Goal: Task Accomplishment & Management: Use online tool/utility

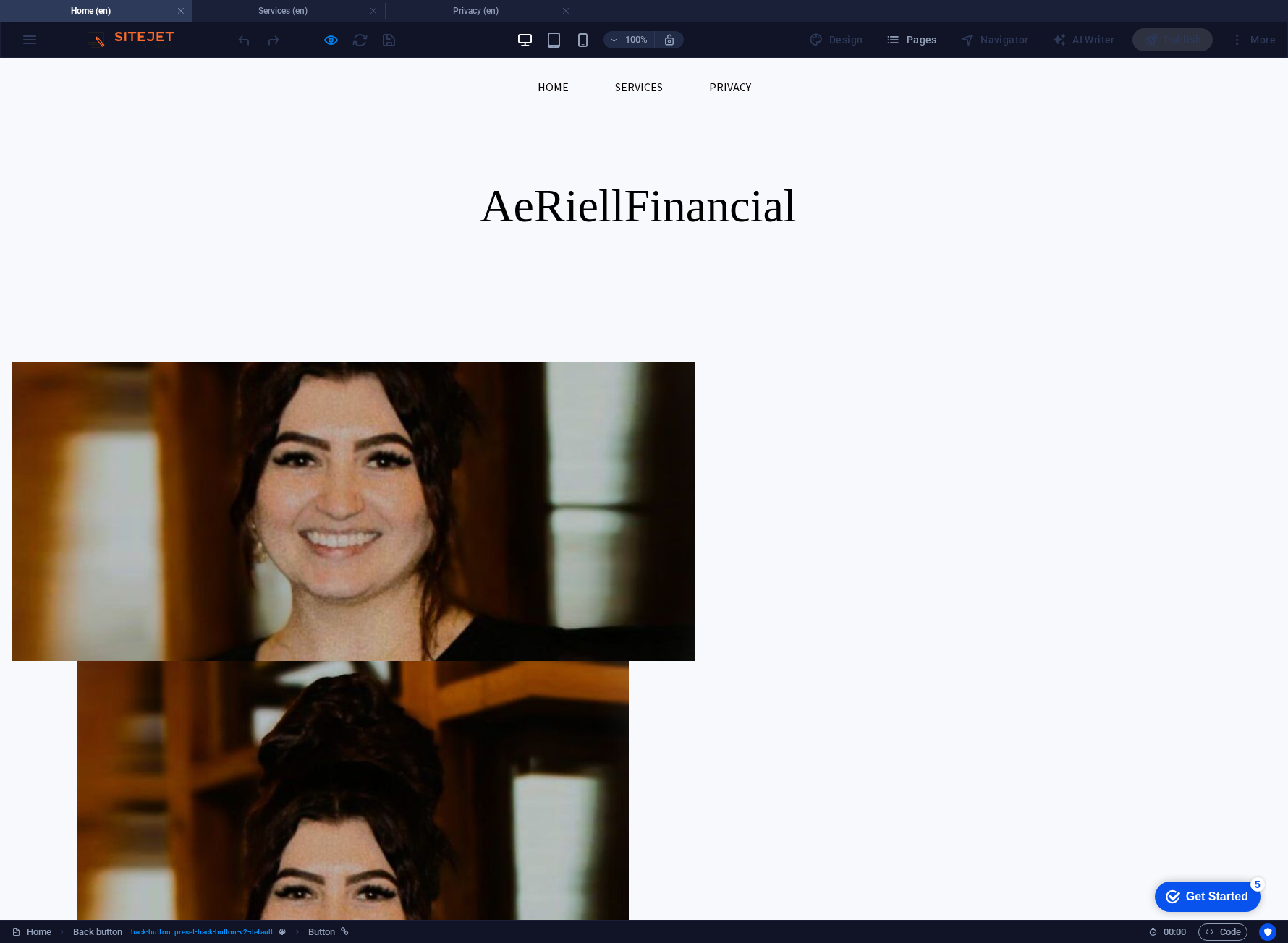
click at [690, 213] on span "Financial" at bounding box center [709, 205] width 172 height 51
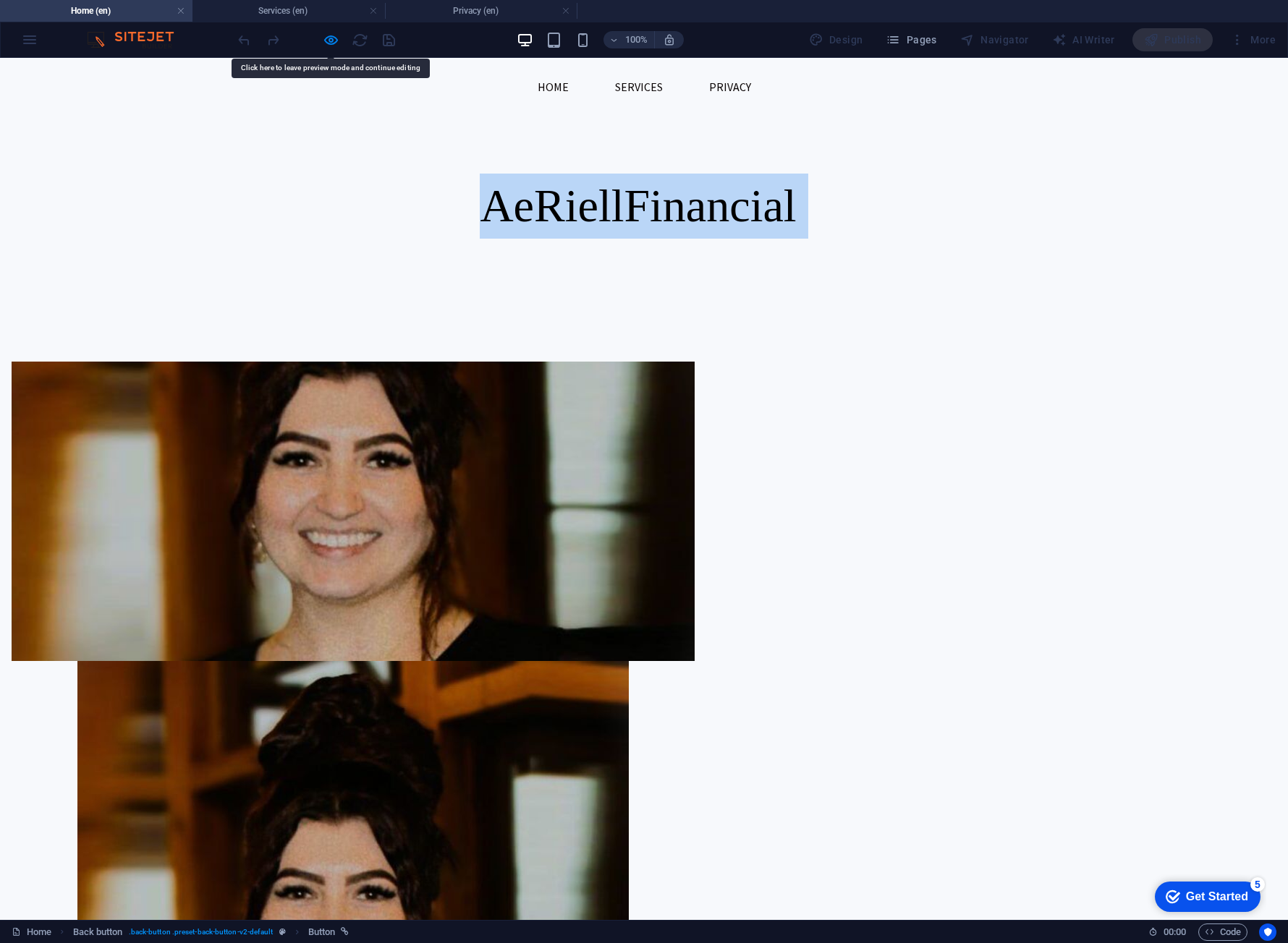
click at [690, 213] on span "Financial" at bounding box center [709, 205] width 172 height 51
click at [894, 116] on div "AeRiell Financial" at bounding box center [644, 181] width 1288 height 246
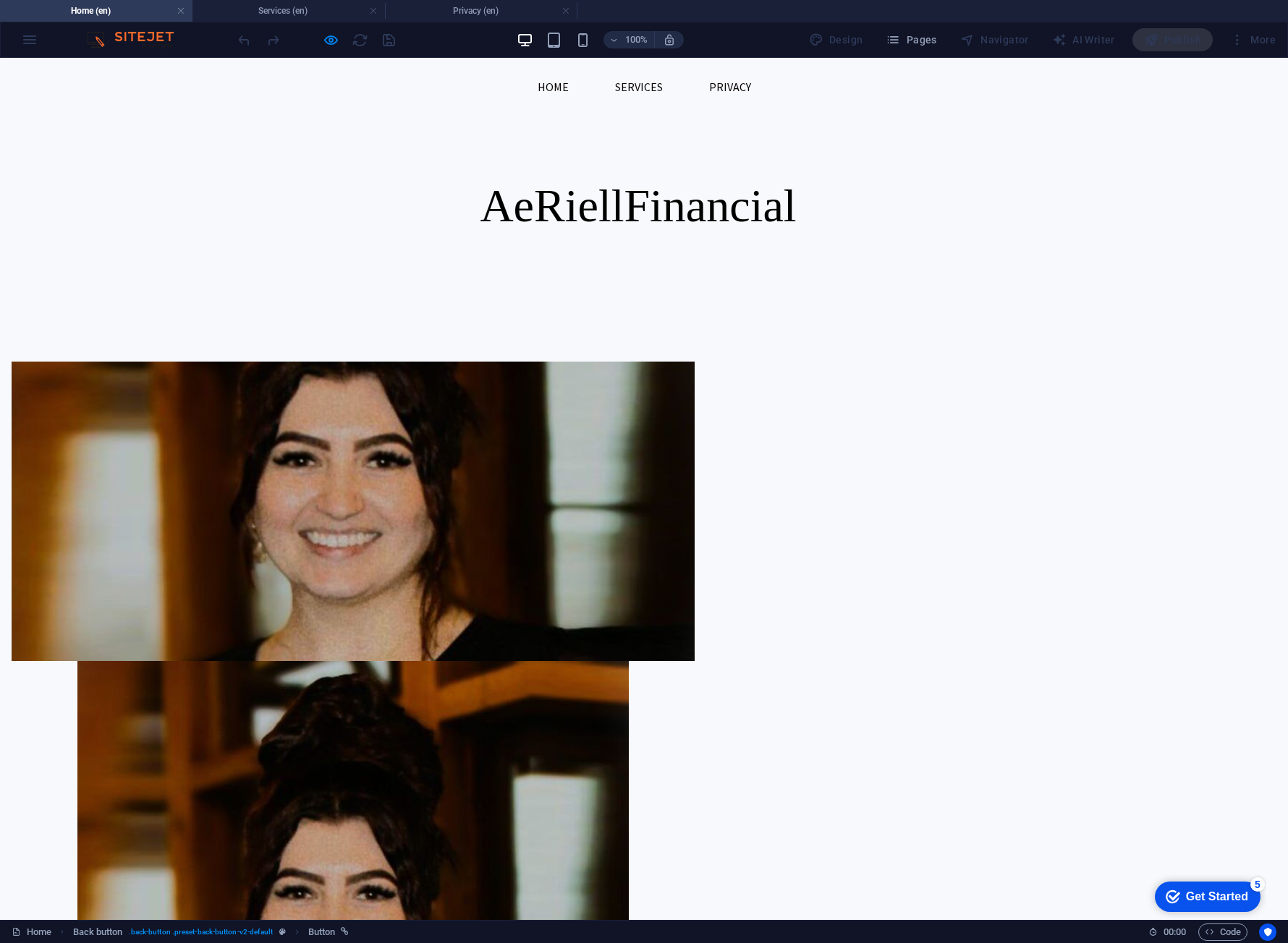
click at [853, 202] on p "AeRiell Financial" at bounding box center [644, 206] width 683 height 65
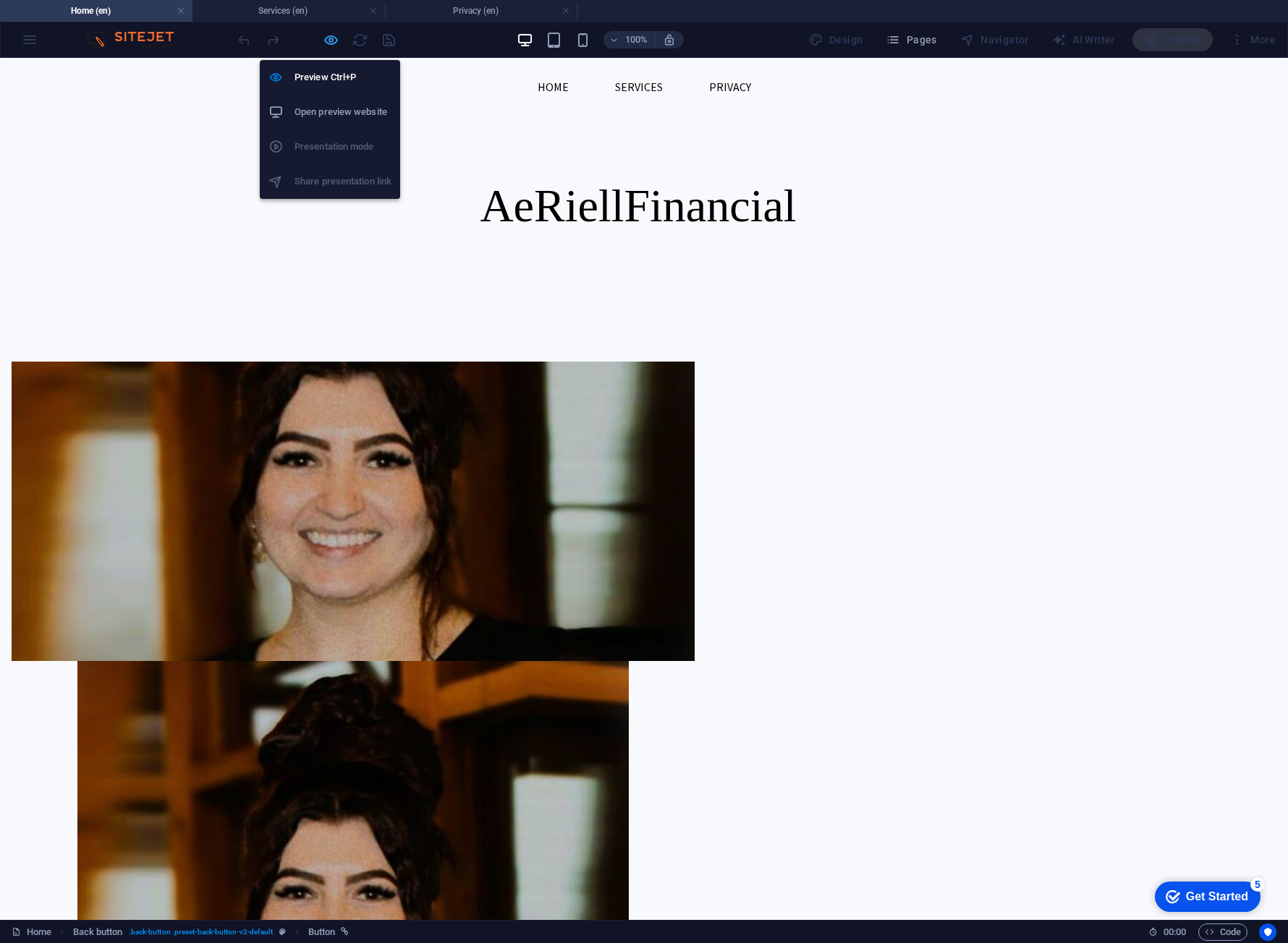
click at [327, 36] on icon "button" at bounding box center [331, 40] width 16 height 16
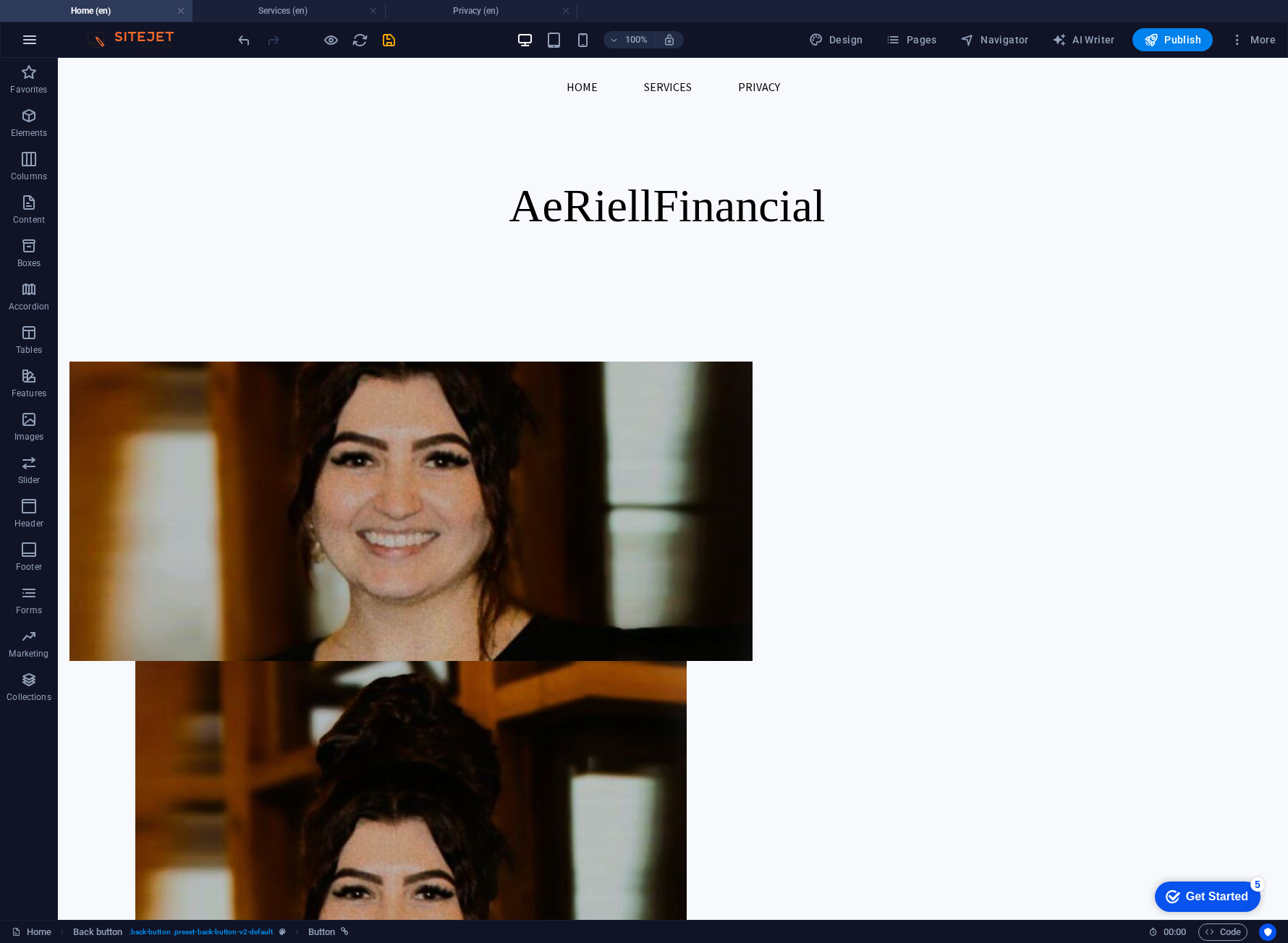
click at [33, 35] on icon "button" at bounding box center [29, 39] width 17 height 17
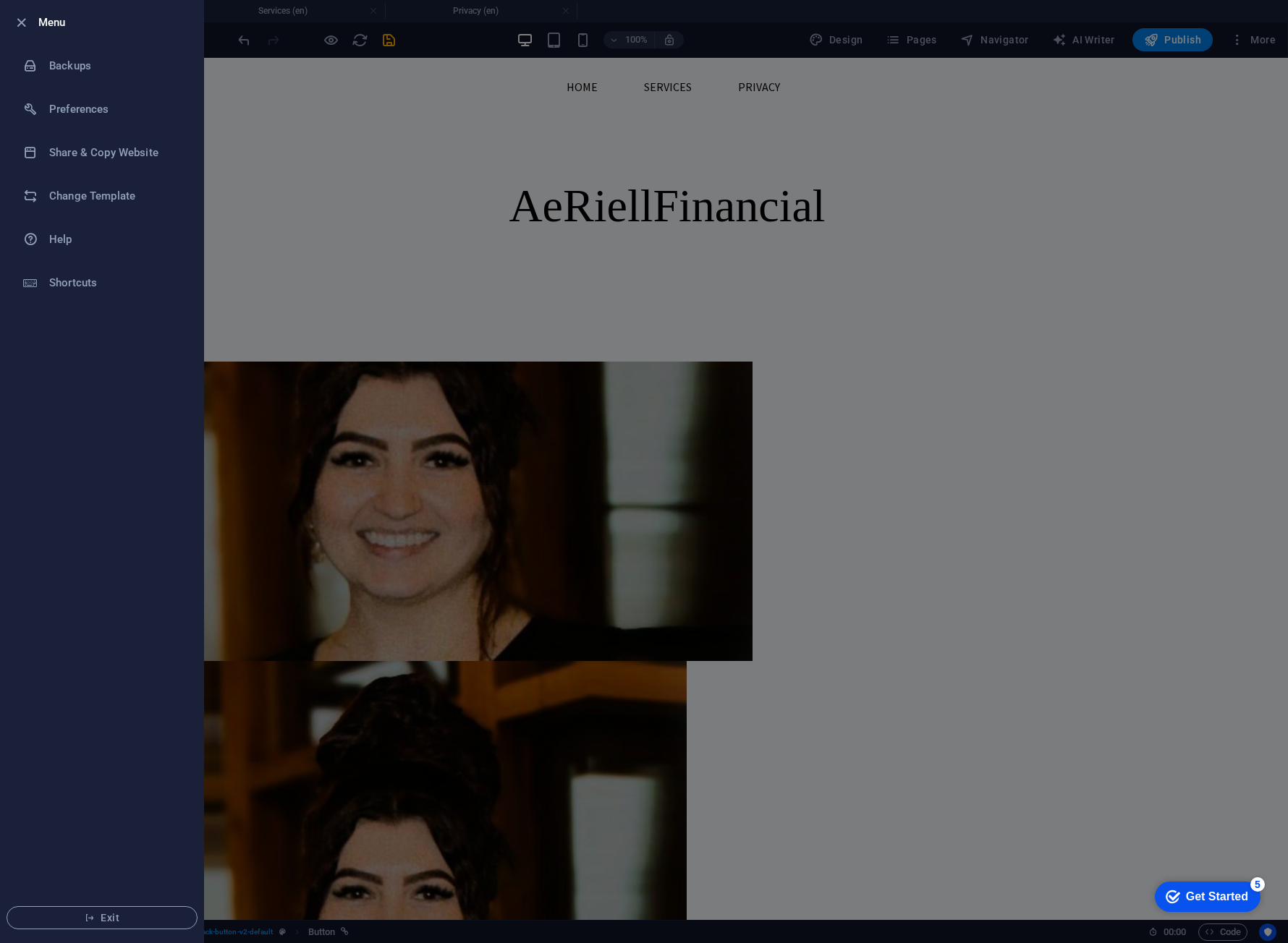
click at [1122, 131] on div at bounding box center [644, 472] width 1288 height 943
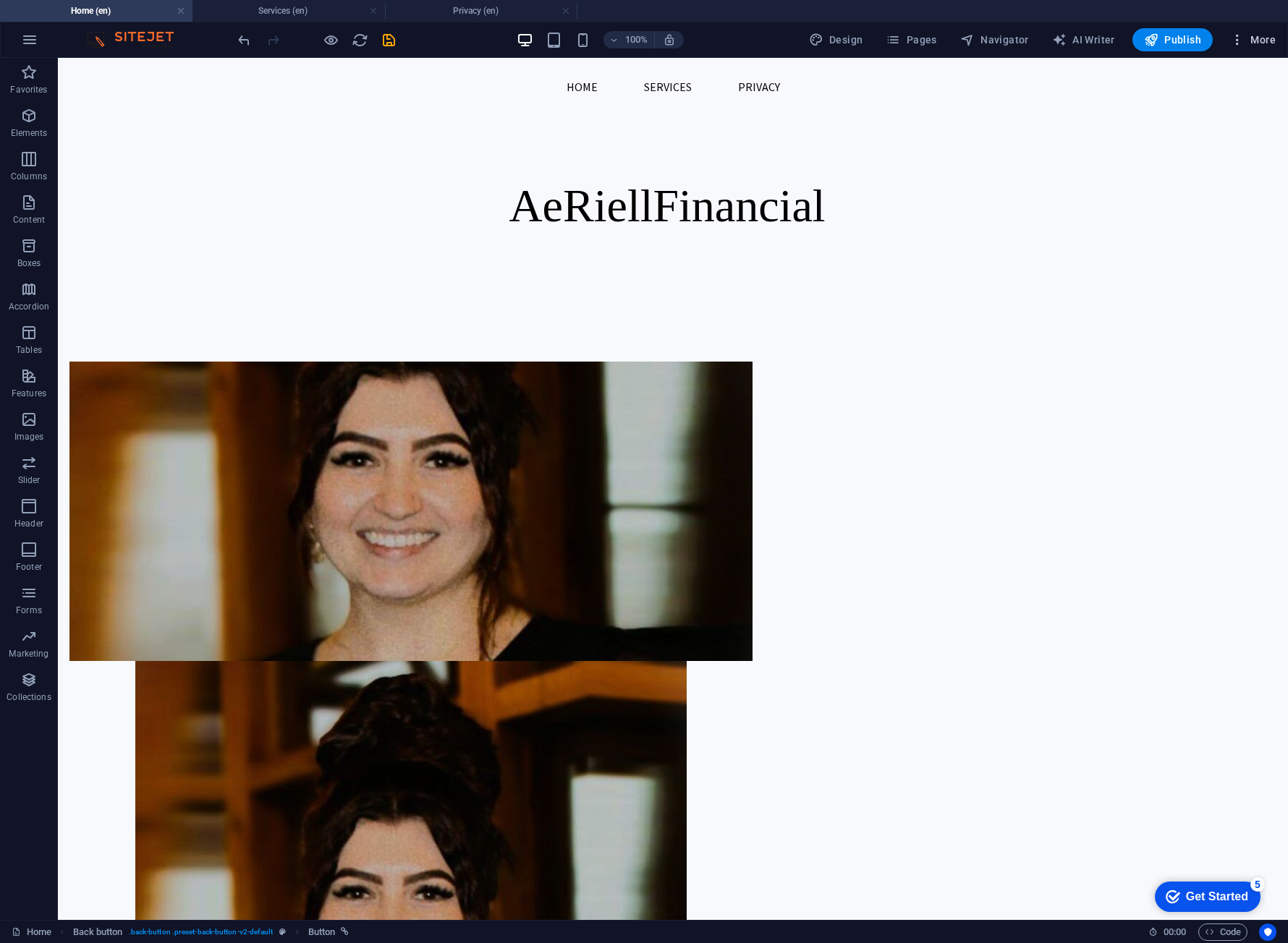
click at [1252, 46] on span "More" at bounding box center [1252, 39] width 45 height 14
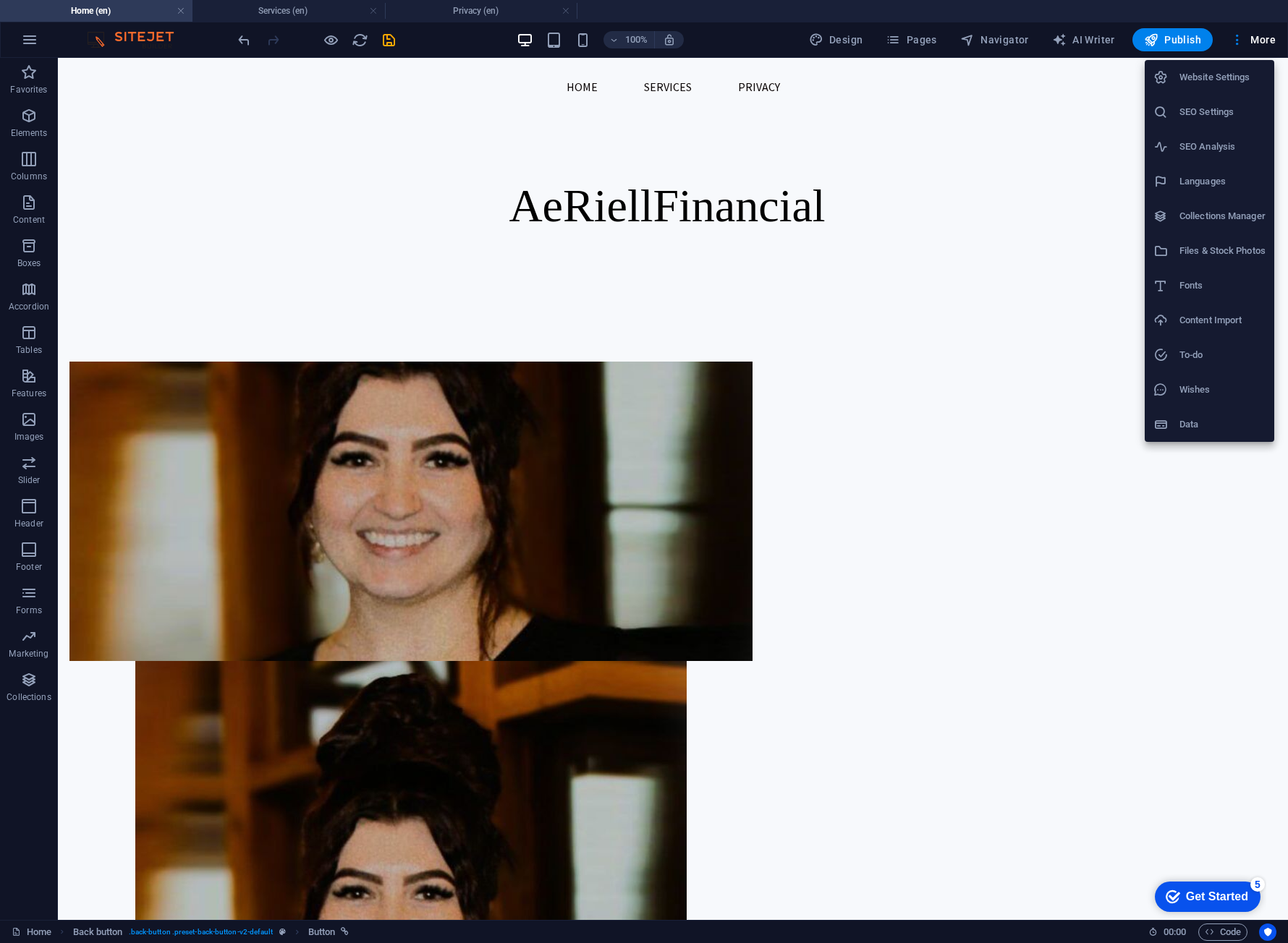
click at [1194, 42] on div at bounding box center [644, 472] width 1288 height 943
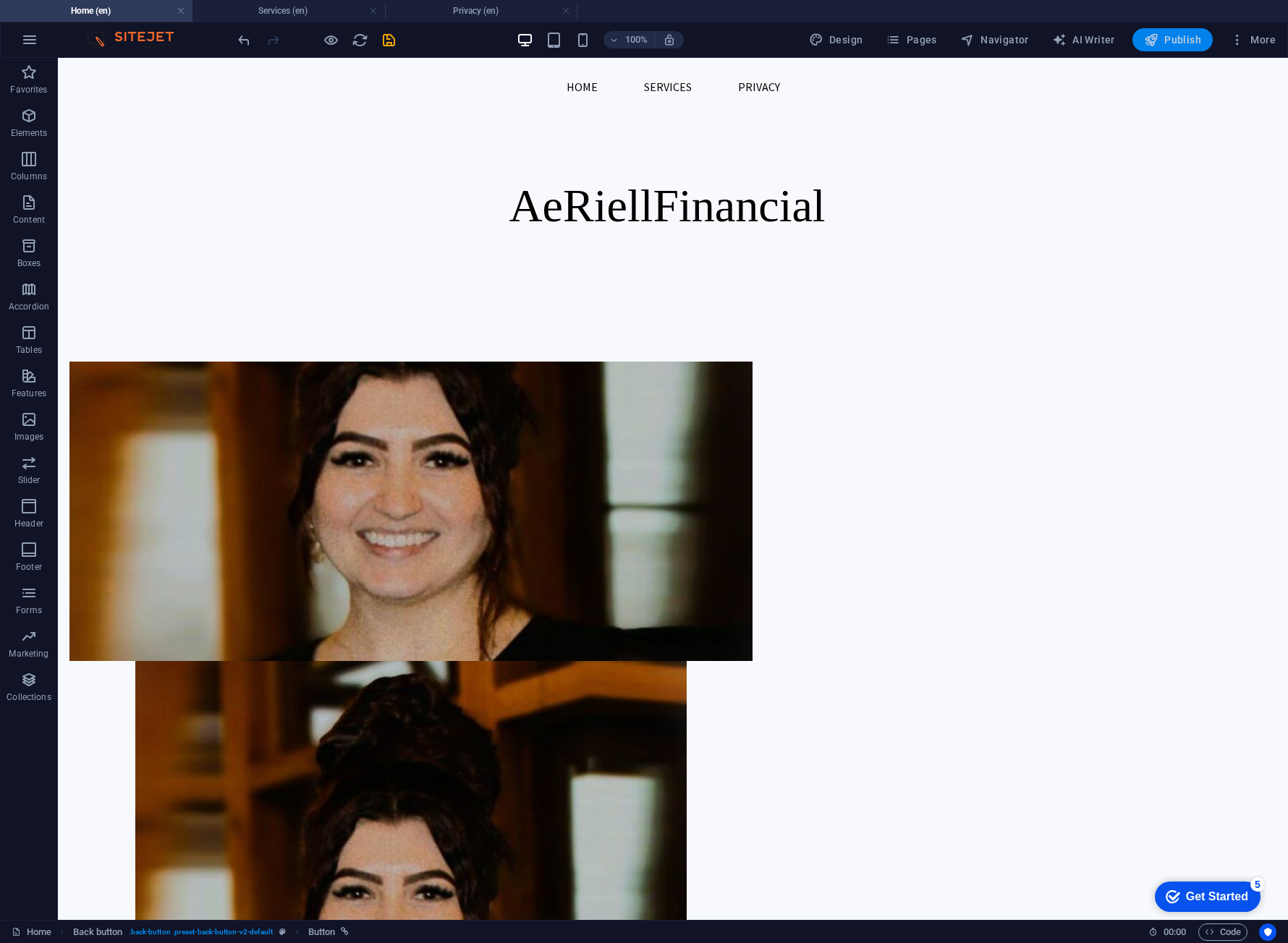
click at [1164, 41] on span "Publish" at bounding box center [1173, 39] width 57 height 14
click at [1246, 42] on span "More" at bounding box center [1252, 39] width 45 height 14
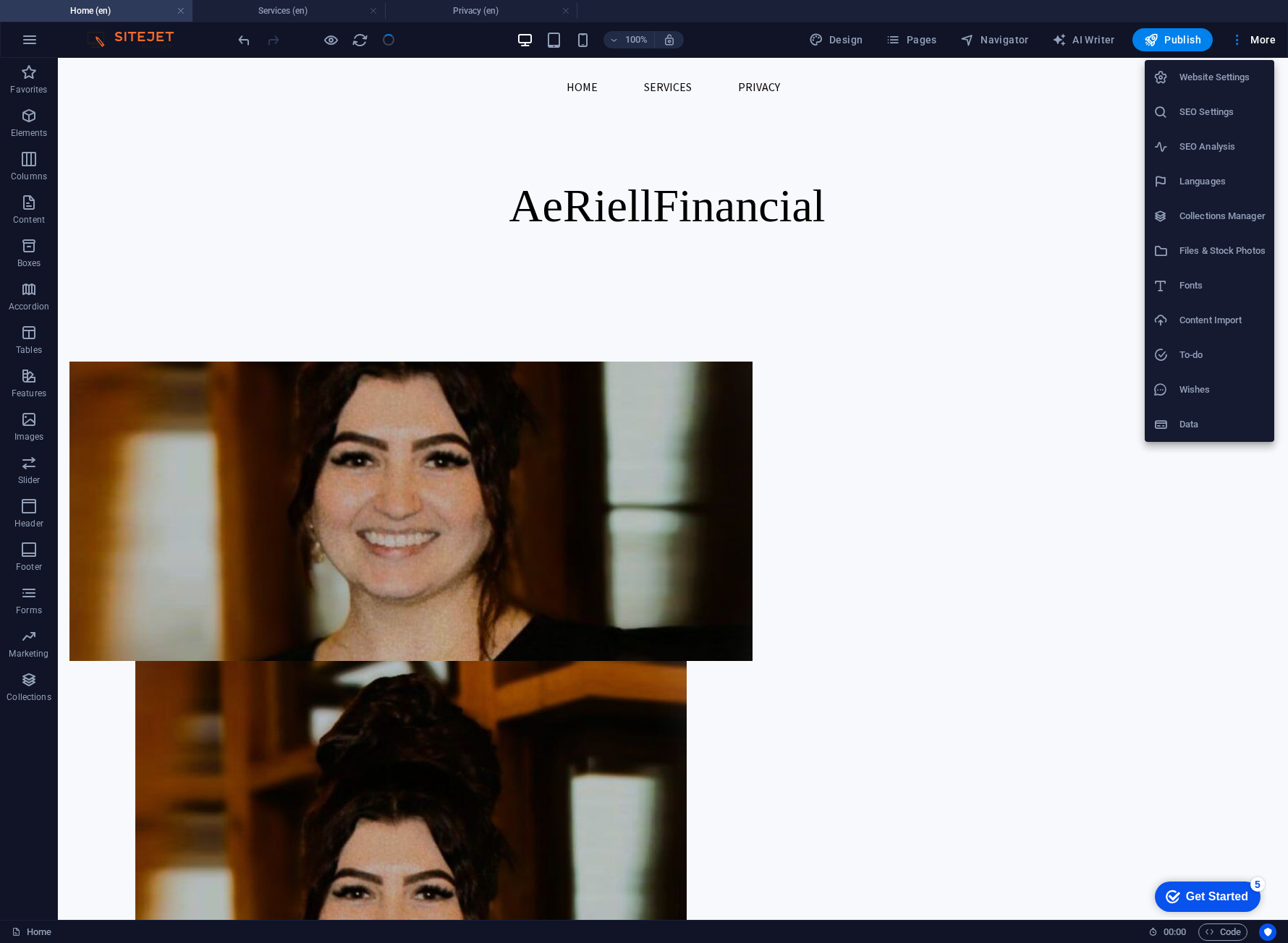
click at [1243, 83] on h6 "Website Settings" at bounding box center [1223, 77] width 86 height 17
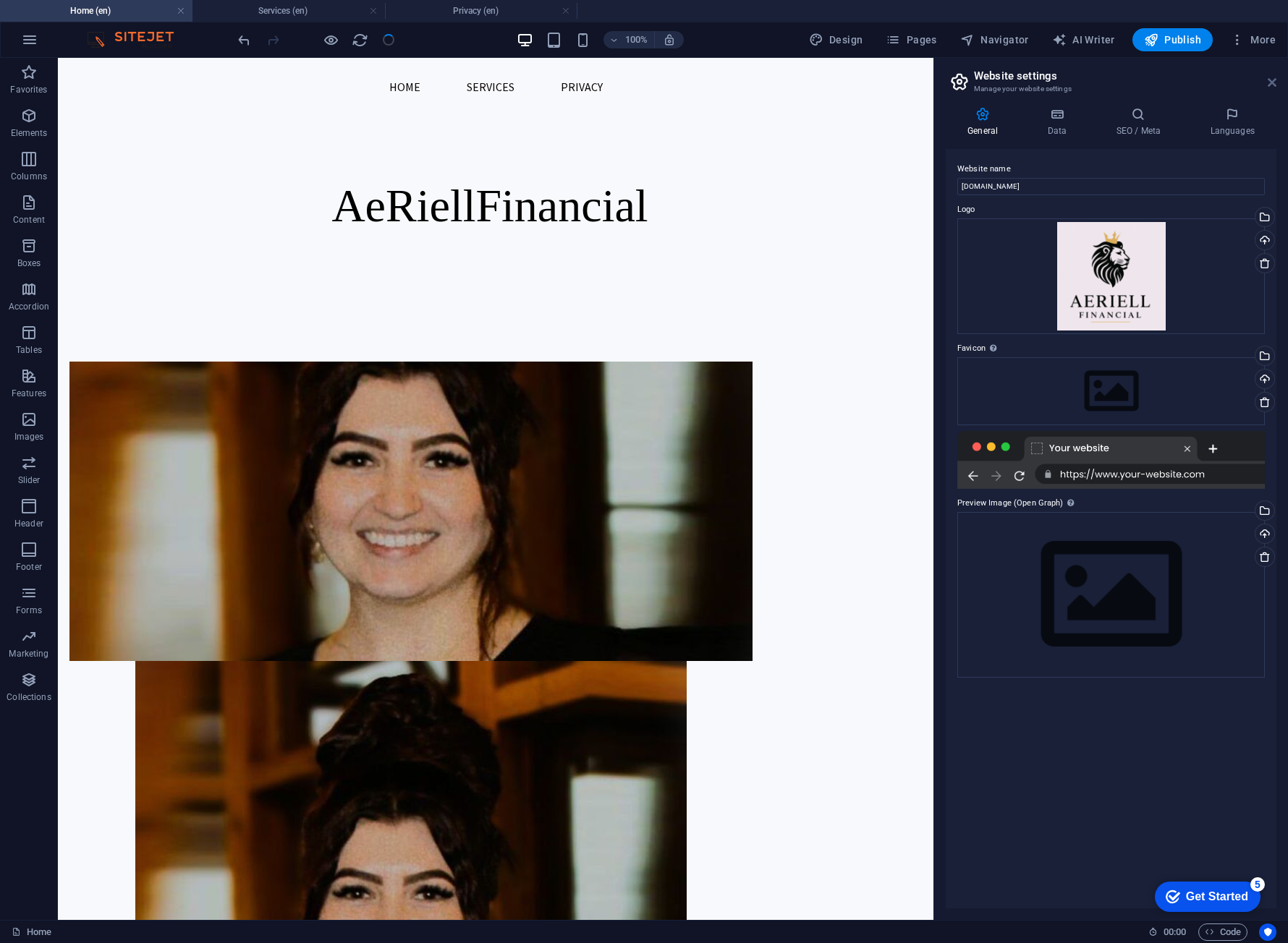
click at [1272, 82] on icon at bounding box center [1272, 83] width 9 height 12
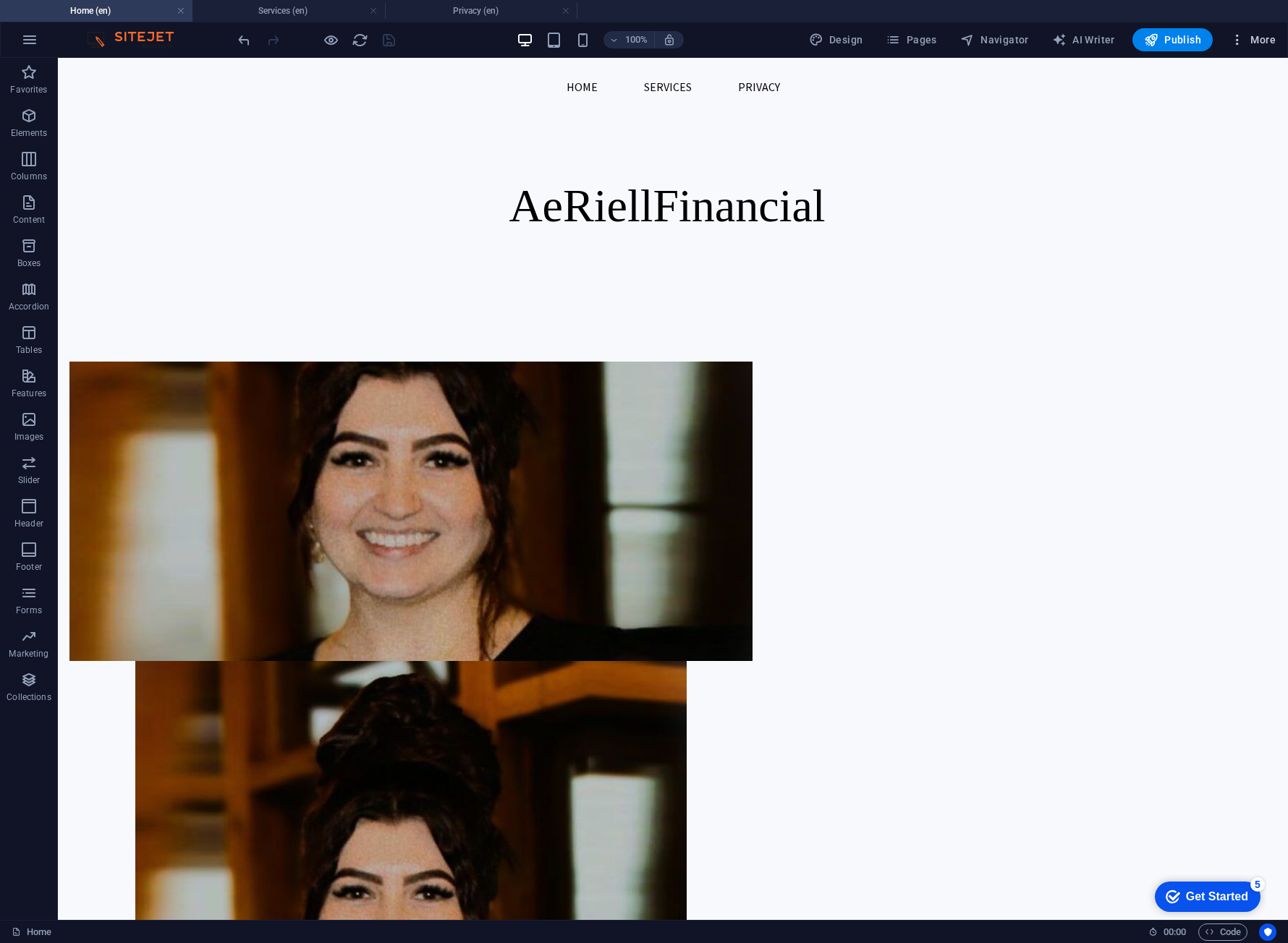
click at [1274, 40] on span "More" at bounding box center [1252, 39] width 45 height 14
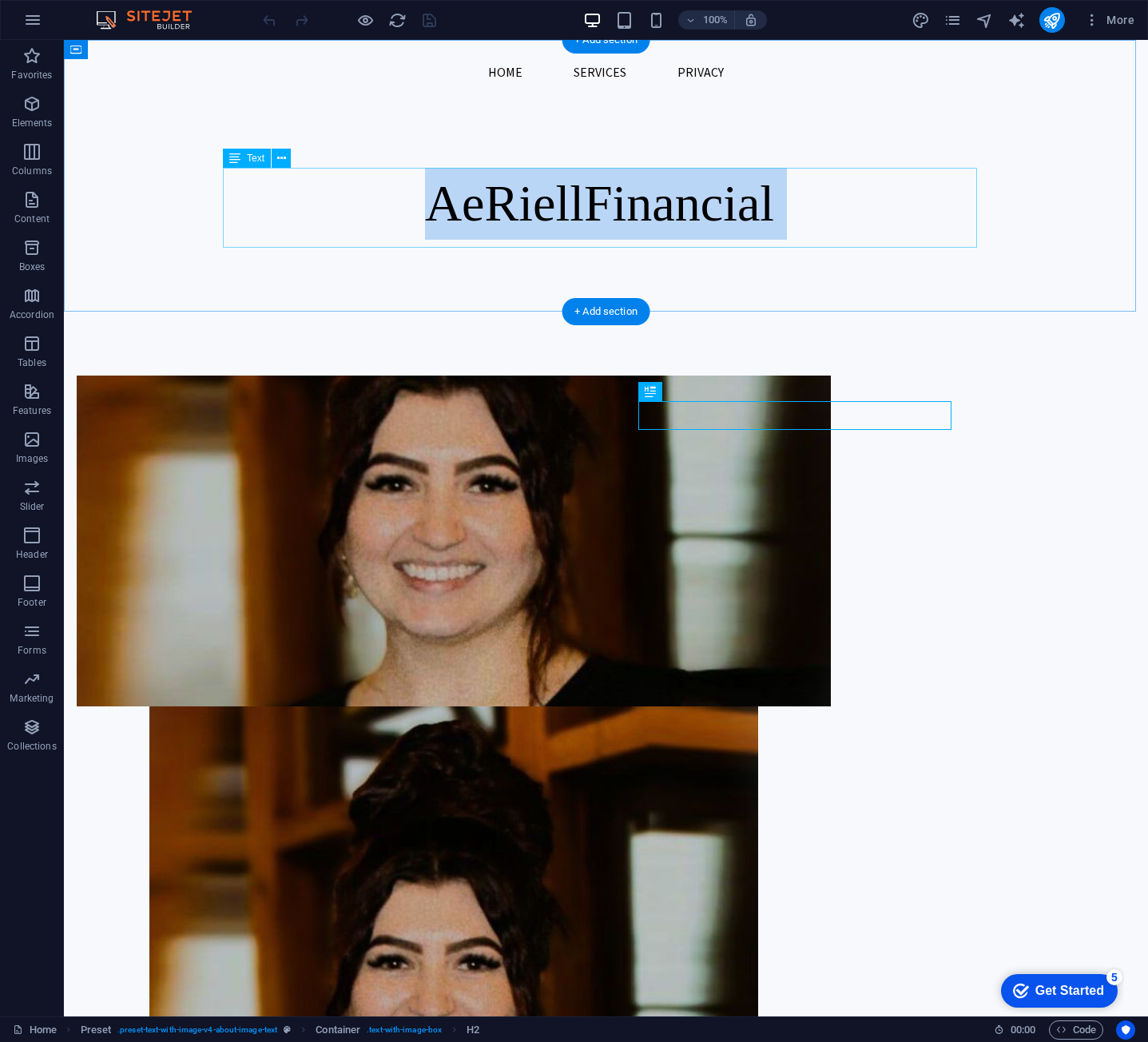
drag, startPoint x: 422, startPoint y: 209, endPoint x: 841, endPoint y: 205, distance: 419.0
click at [841, 205] on p "AeRiell Financial" at bounding box center [606, 204] width 754 height 72
copy p "AeRiell Financial"
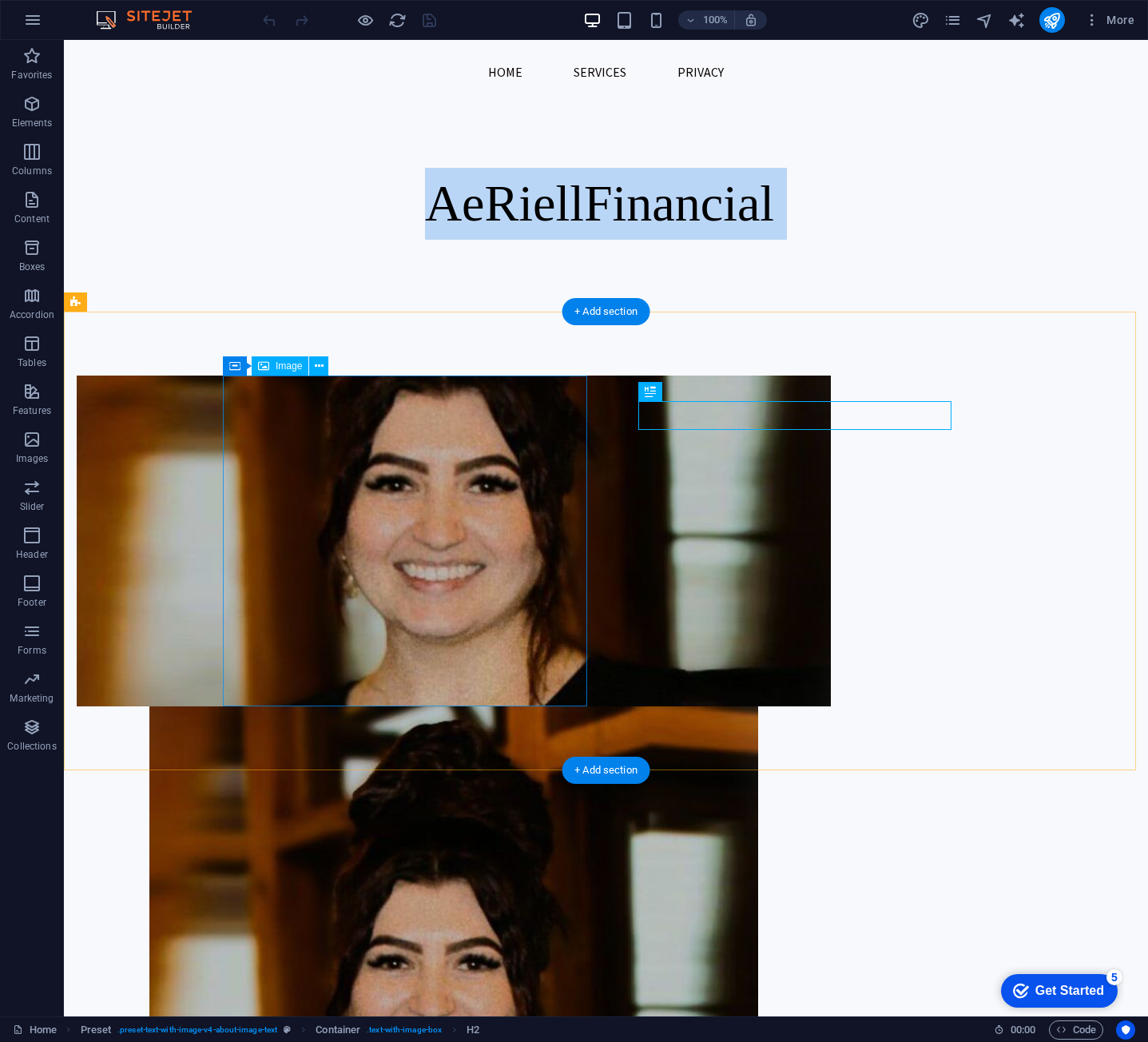
click at [375, 707] on figure at bounding box center [454, 983] width 754 height 553
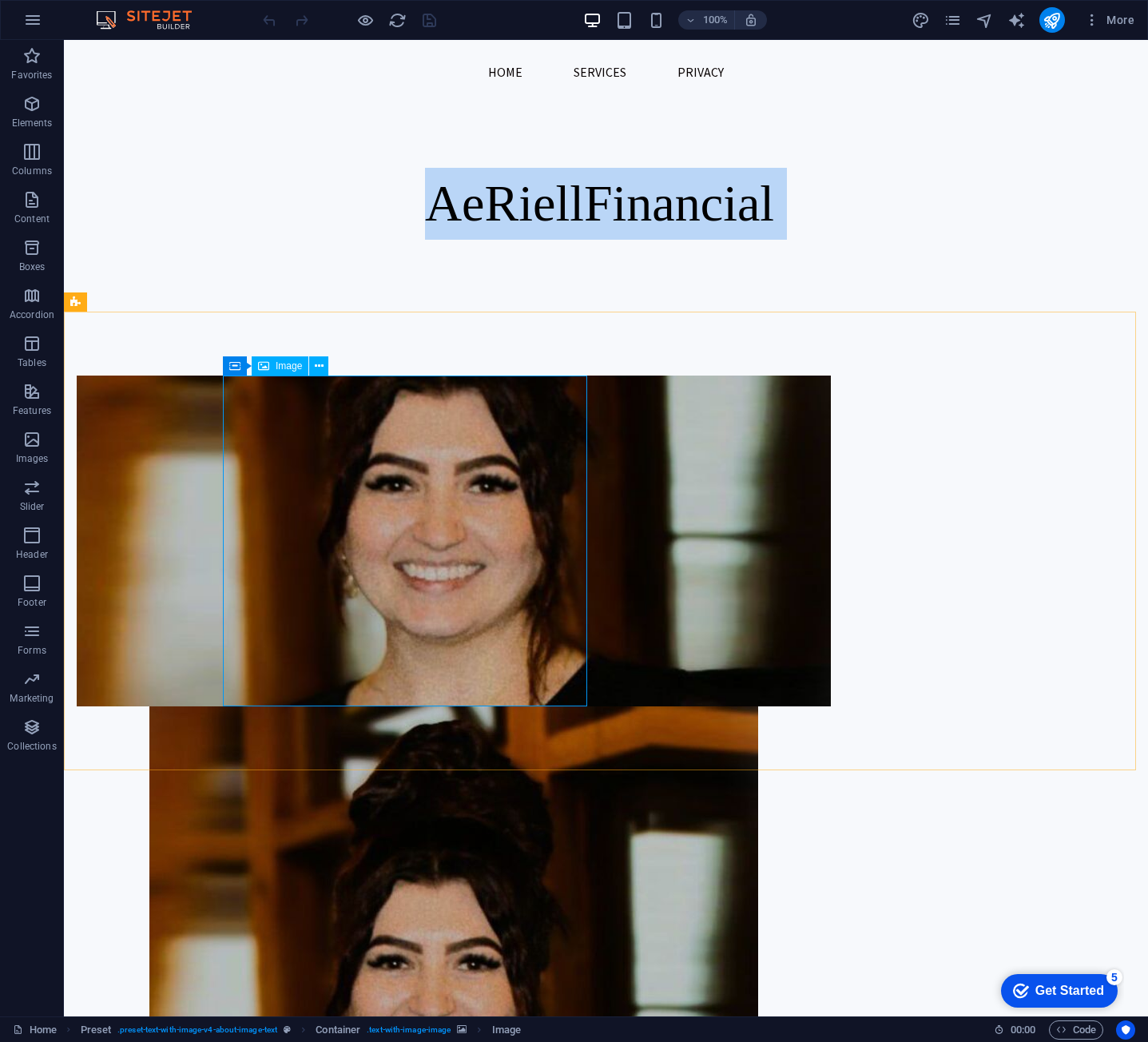
click at [289, 373] on div "Image" at bounding box center [279, 366] width 57 height 19
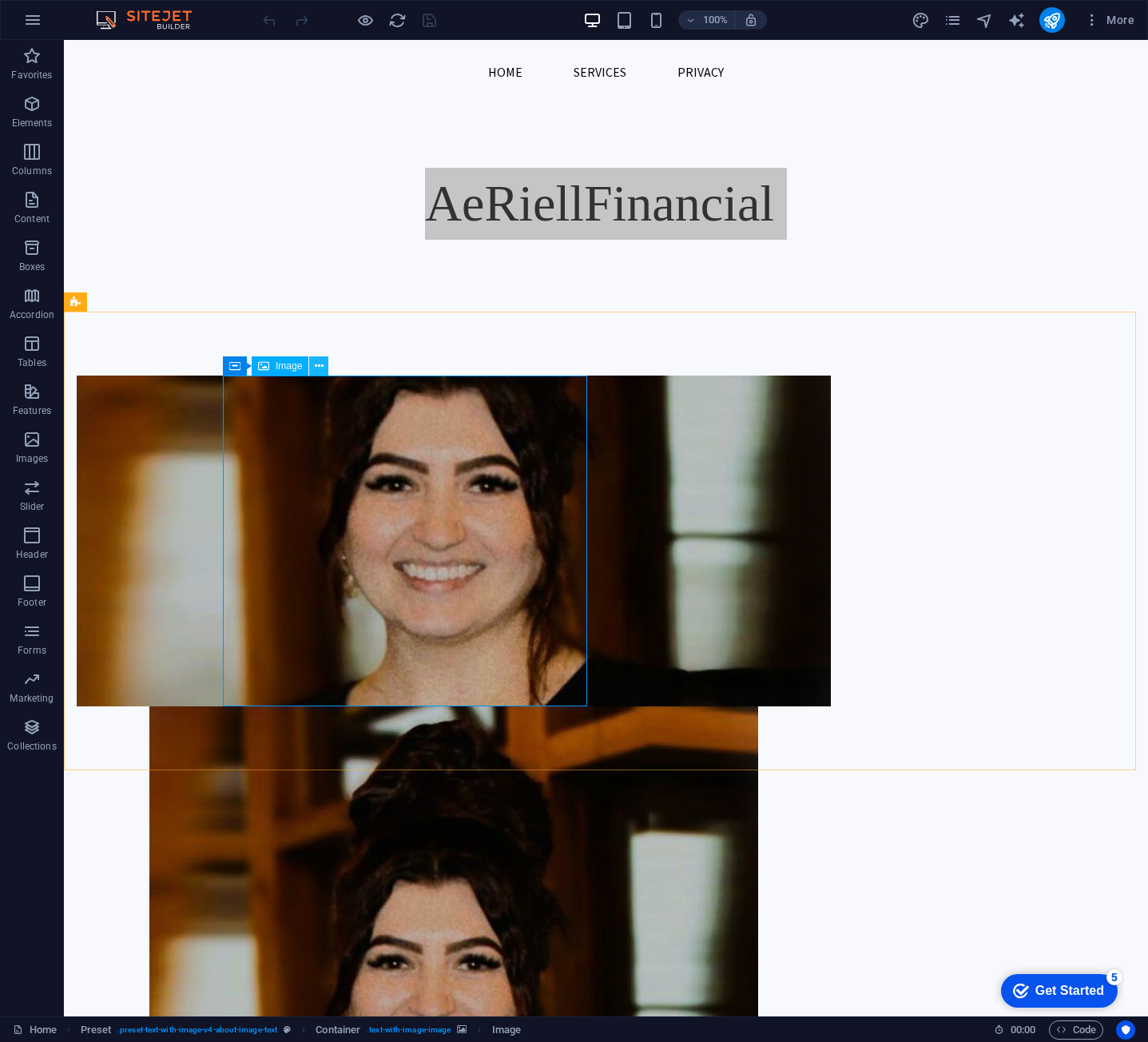
click at [310, 362] on button at bounding box center [318, 366] width 19 height 19
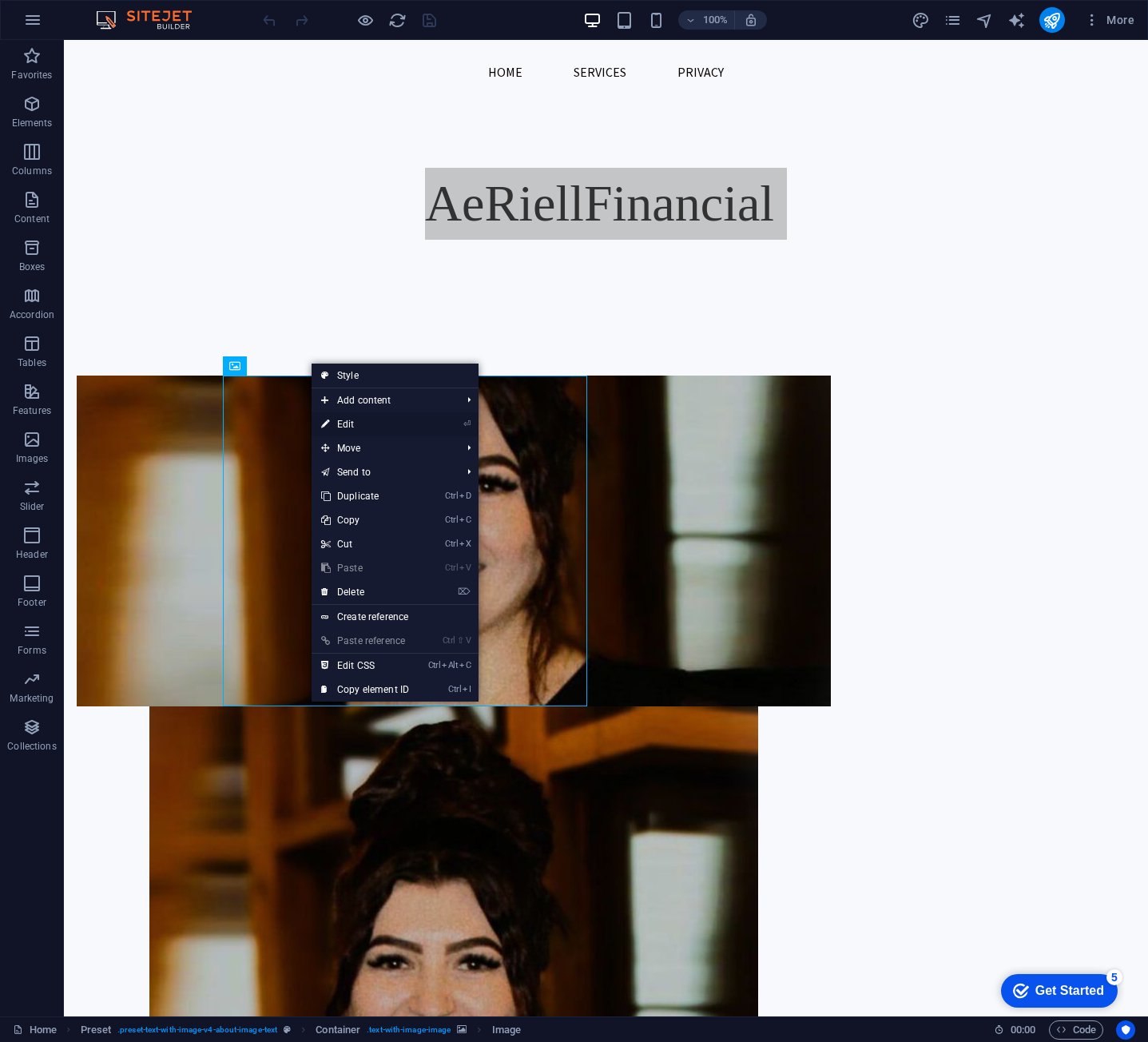
click at [379, 429] on link "⏎ Edit" at bounding box center [365, 424] width 107 height 24
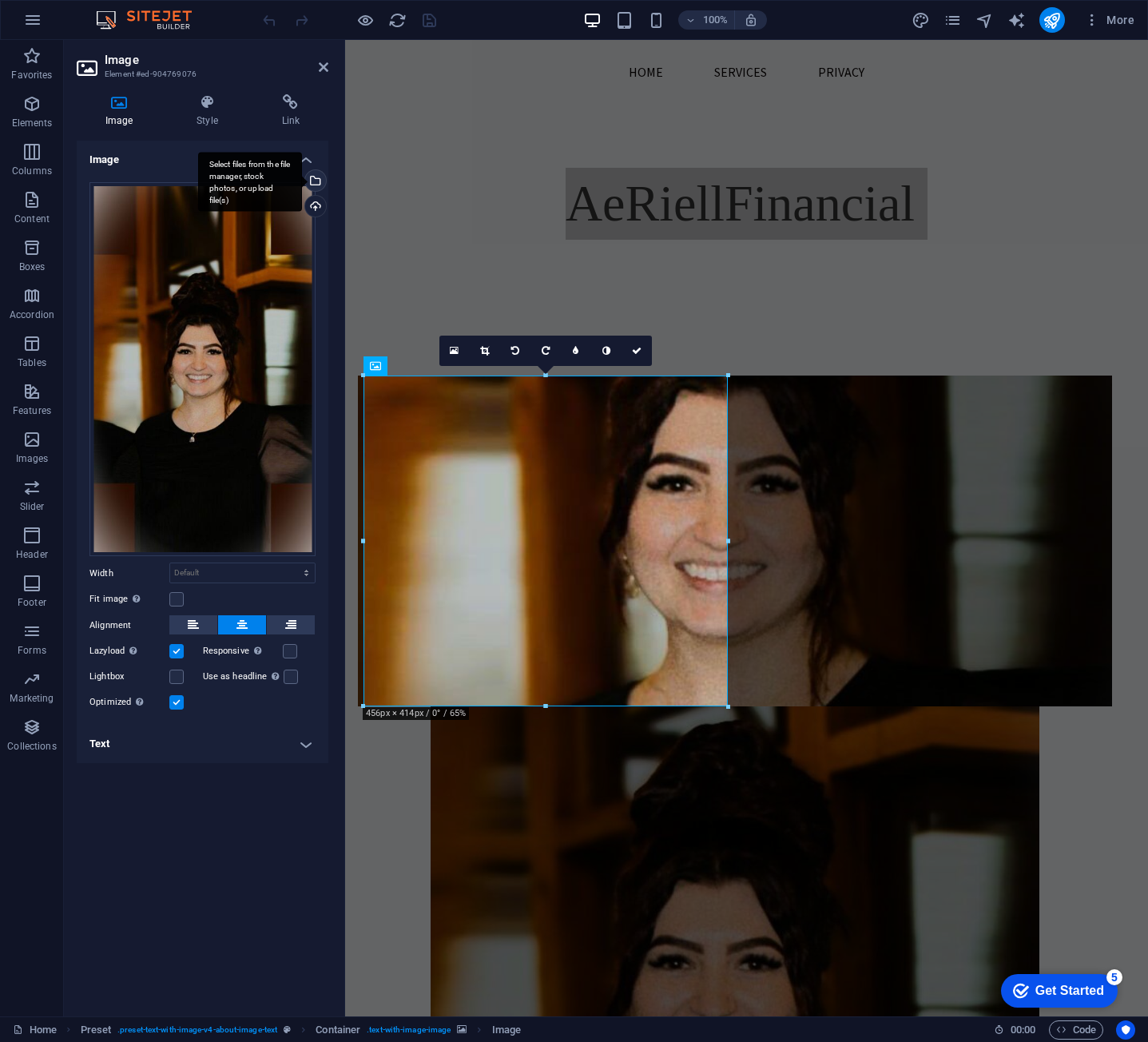
click at [323, 183] on div "Select files from the file manager, stock photos, or upload file(s)" at bounding box center [314, 182] width 24 height 24
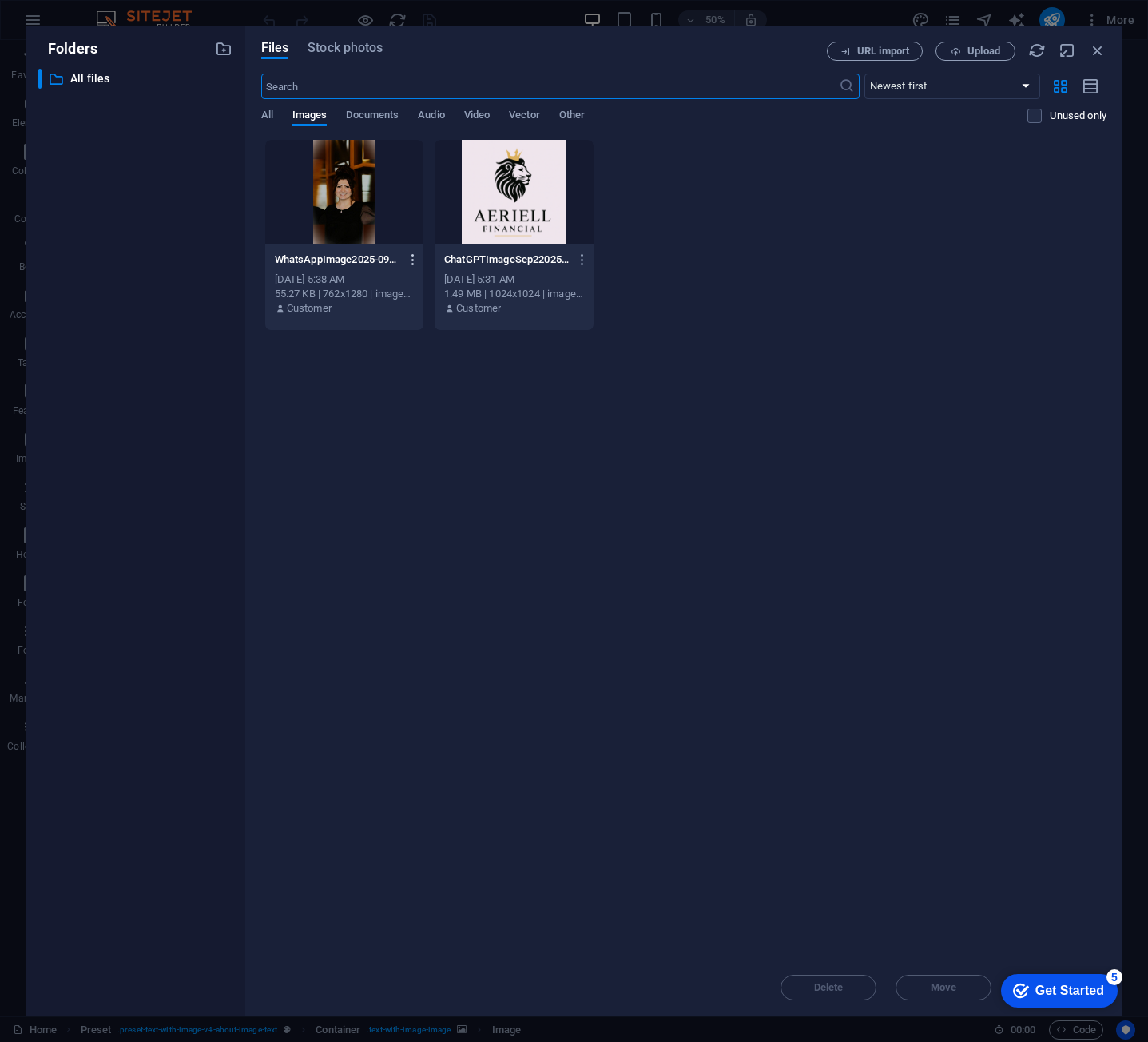
click at [417, 253] on icon "button" at bounding box center [413, 260] width 15 height 15
click at [418, 459] on h6 "Download" at bounding box center [422, 454] width 68 height 19
click at [584, 260] on icon "button" at bounding box center [583, 260] width 15 height 15
click at [597, 453] on h6 "Download" at bounding box center [592, 454] width 68 height 19
click at [1100, 53] on icon "button" at bounding box center [1098, 50] width 17 height 17
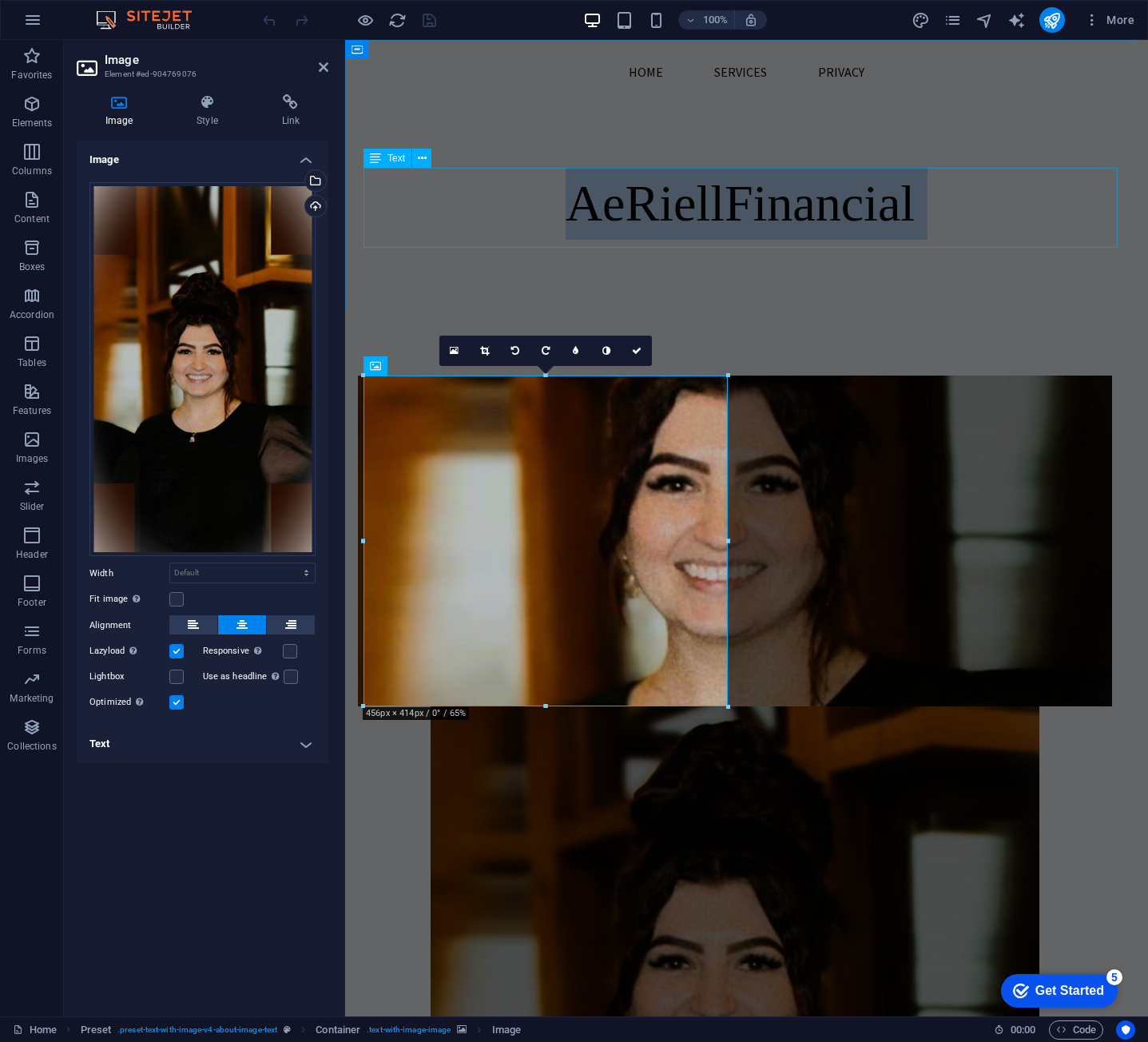
click at [466, 214] on p "AeRiell Financial" at bounding box center [747, 204] width 754 height 72
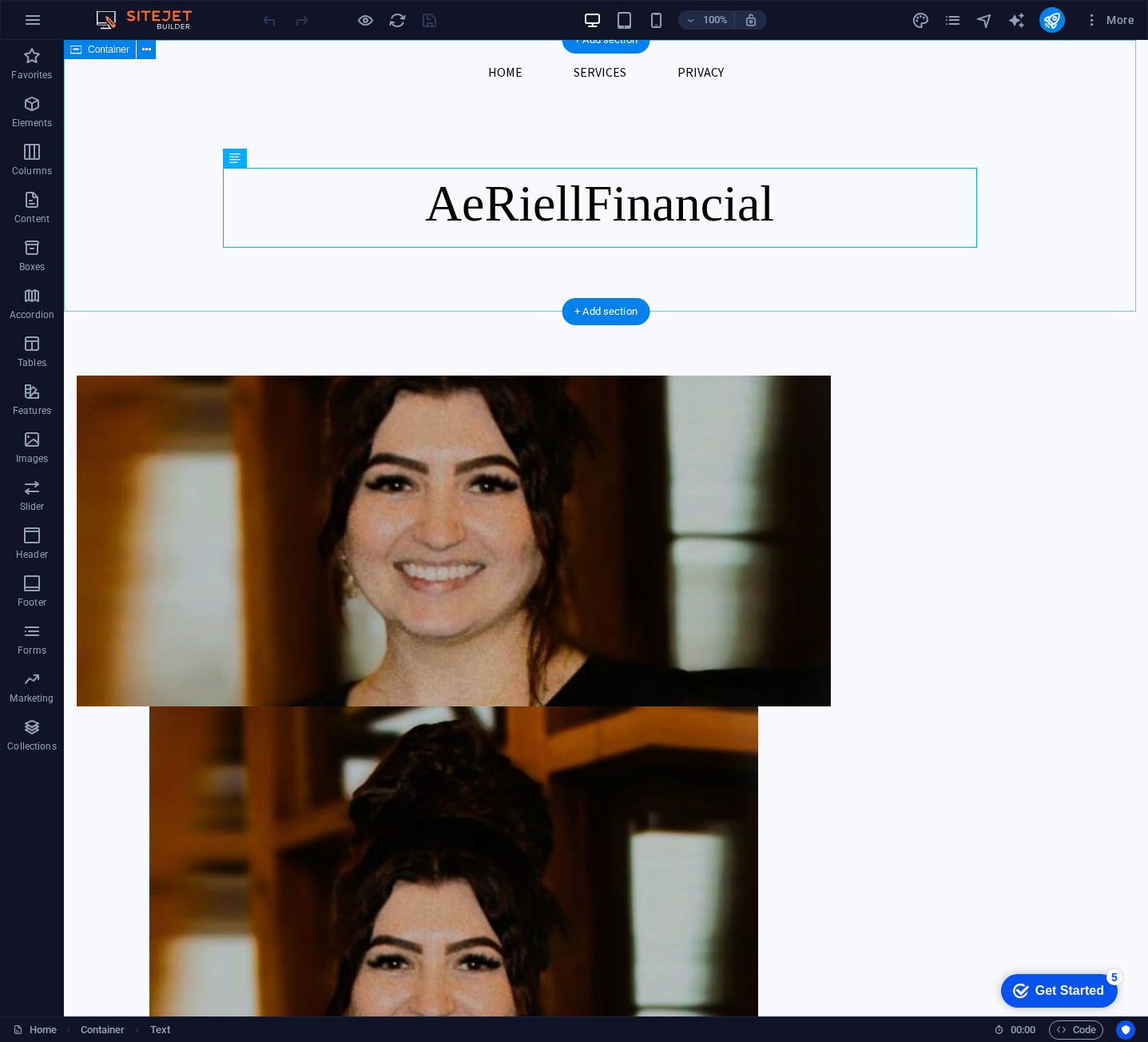
click at [853, 108] on div "AeRiell Financial" at bounding box center [606, 176] width 1085 height 272
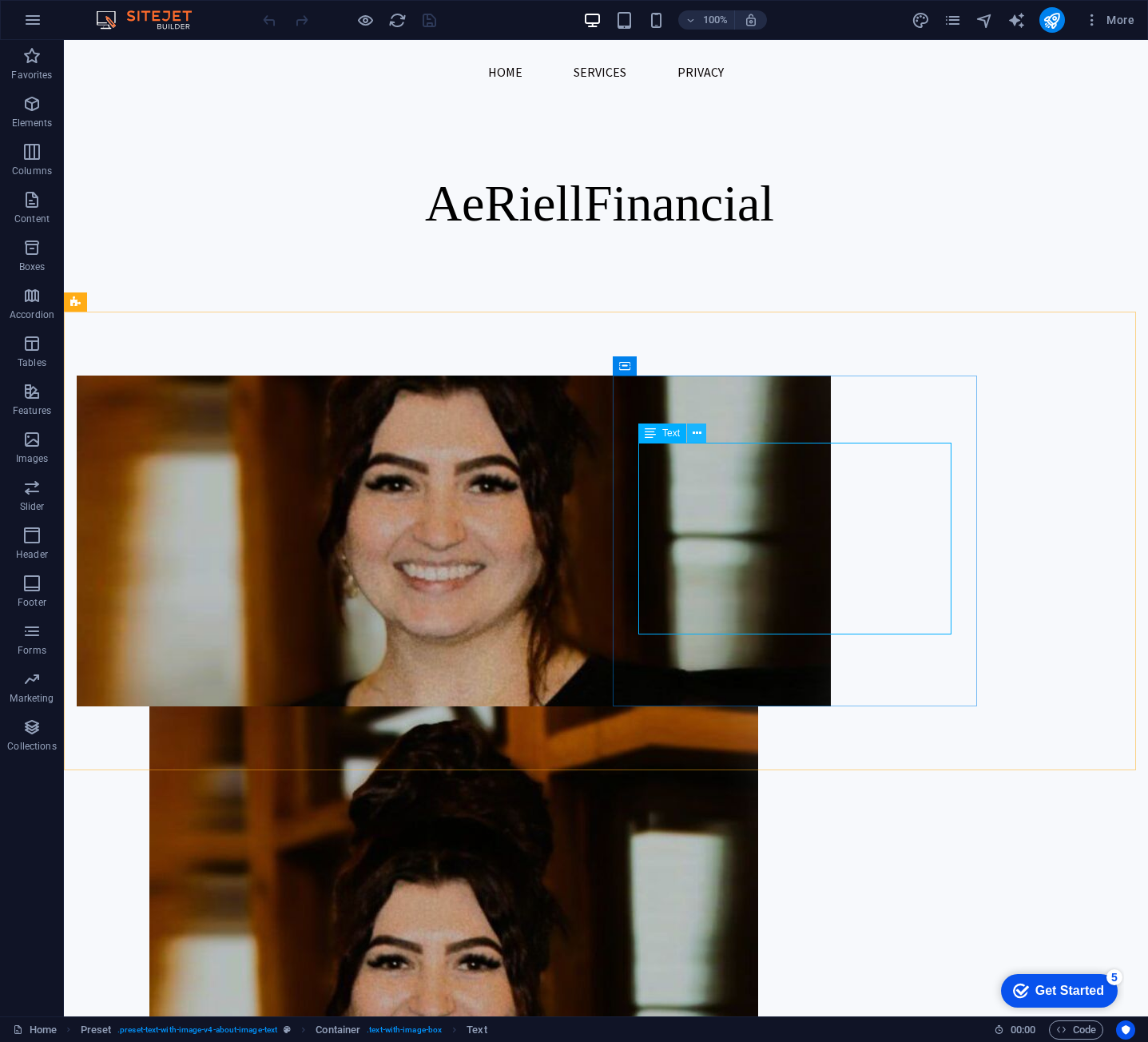
click at [690, 437] on button at bounding box center [696, 432] width 19 height 19
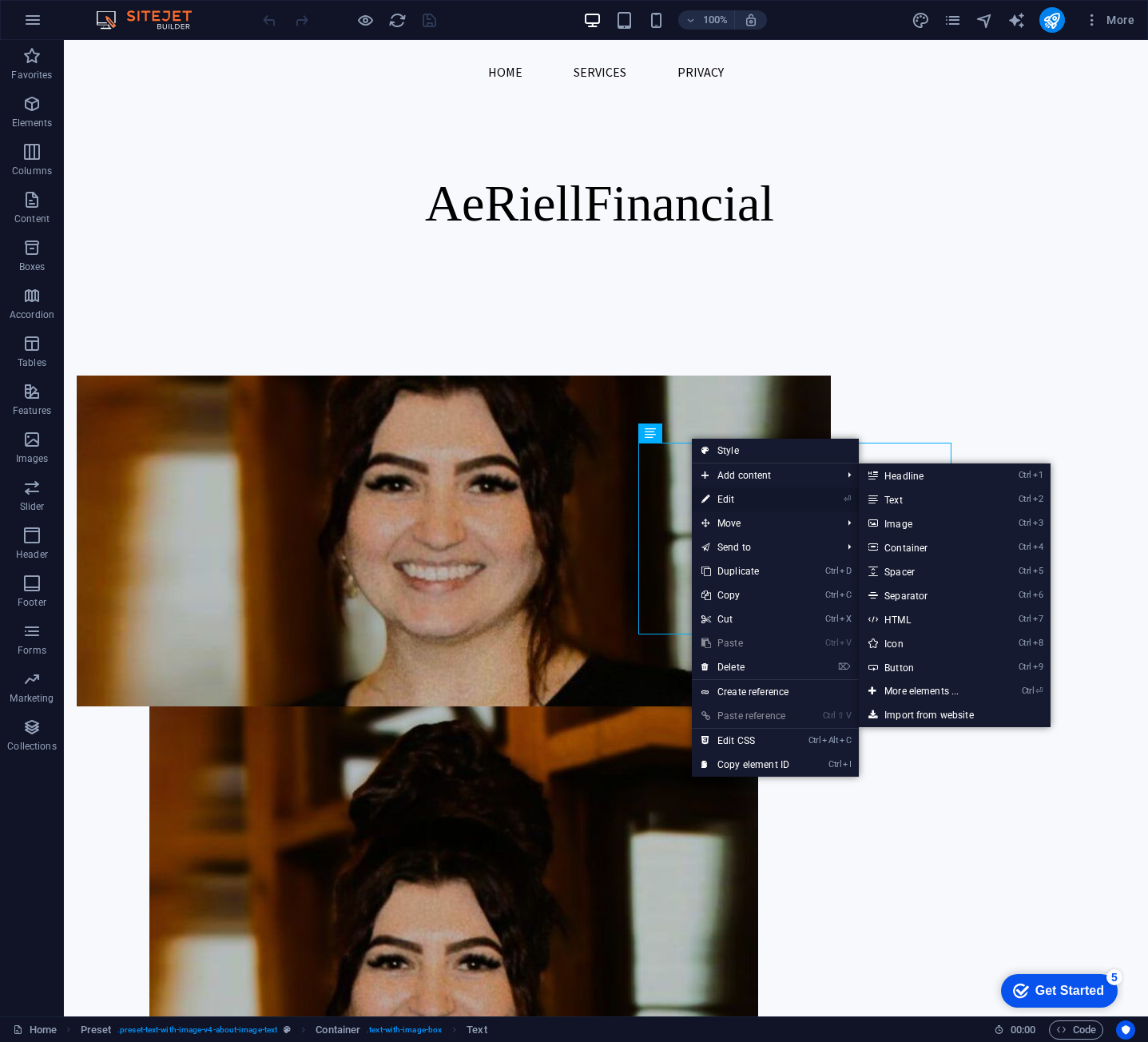
click at [755, 498] on link "⏎ Edit" at bounding box center [745, 499] width 107 height 24
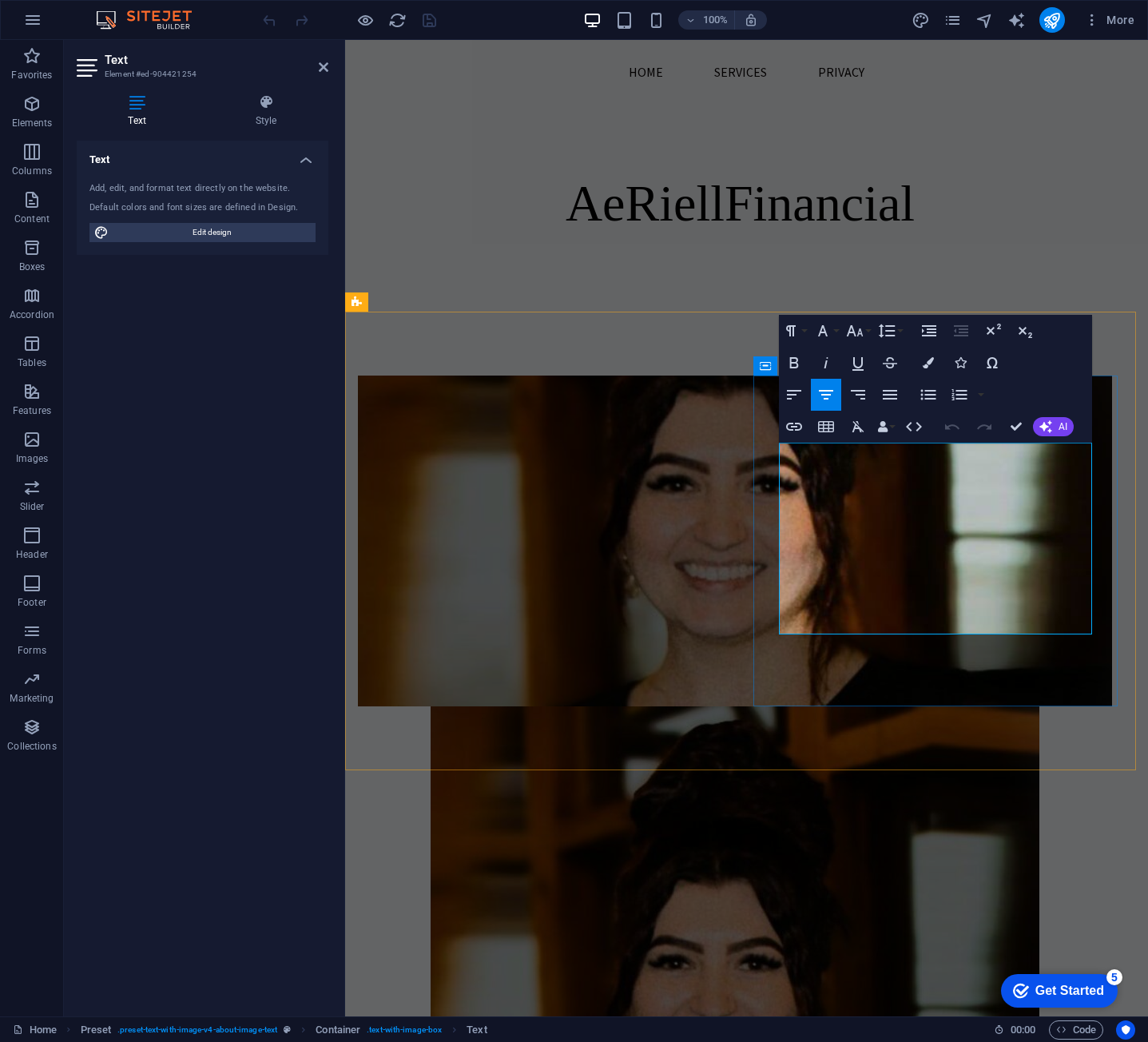
drag, startPoint x: 791, startPoint y: 452, endPoint x: 1035, endPoint y: 625, distance: 299.1
copy div "At AeRiell Financial , I help small business owners bring clarity and structure…"
